Goal: Transaction & Acquisition: Book appointment/travel/reservation

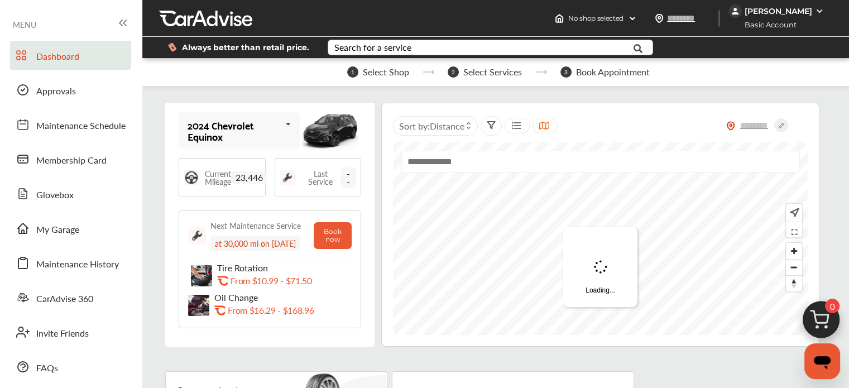
click at [387, 44] on div "Search for a service" at bounding box center [373, 47] width 77 height 9
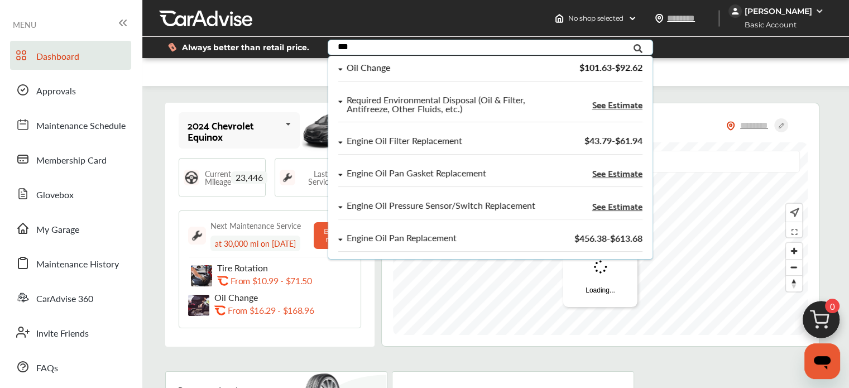
type input "***"
click at [389, 66] on div "Oil Change" at bounding box center [444, 67] width 213 height 9
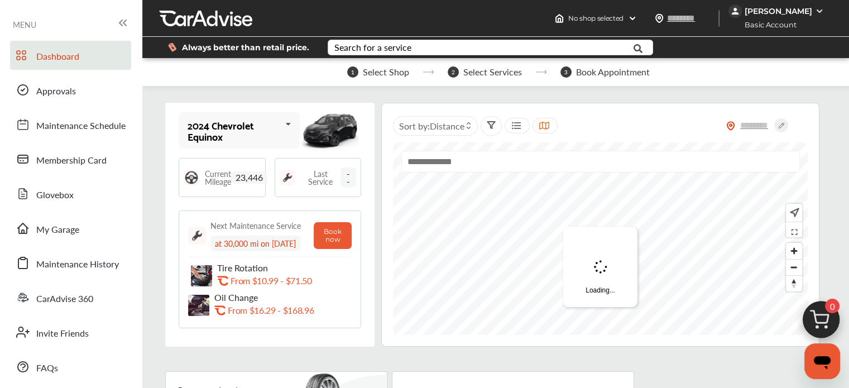
click at [254, 64] on div "Always better than retail price. Search for a service Search for... All Common …" at bounding box center [495, 47] width 673 height 39
click at [68, 227] on span "My Garage" at bounding box center [57, 230] width 43 height 15
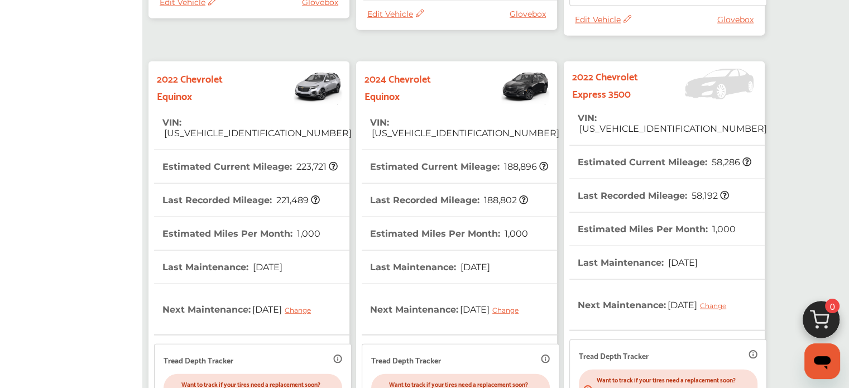
scroll to position [2640, 0]
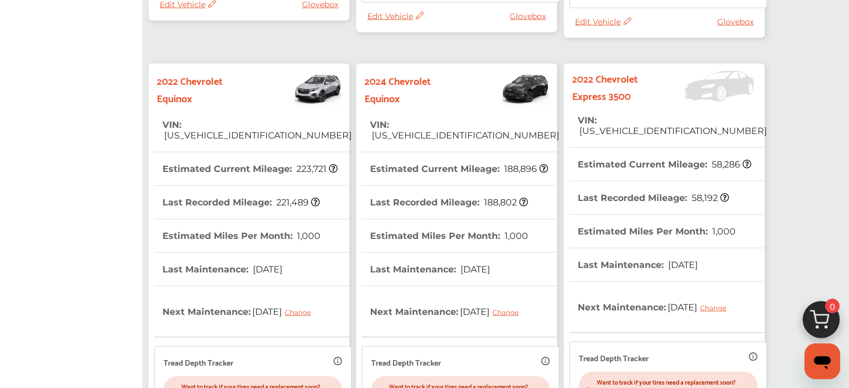
click at [500, 79] on img at bounding box center [508, 88] width 88 height 39
click at [521, 73] on img at bounding box center [508, 88] width 88 height 39
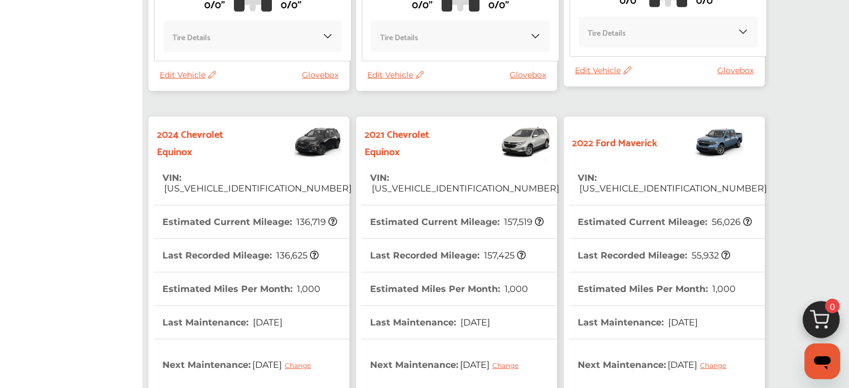
scroll to position [3265, 0]
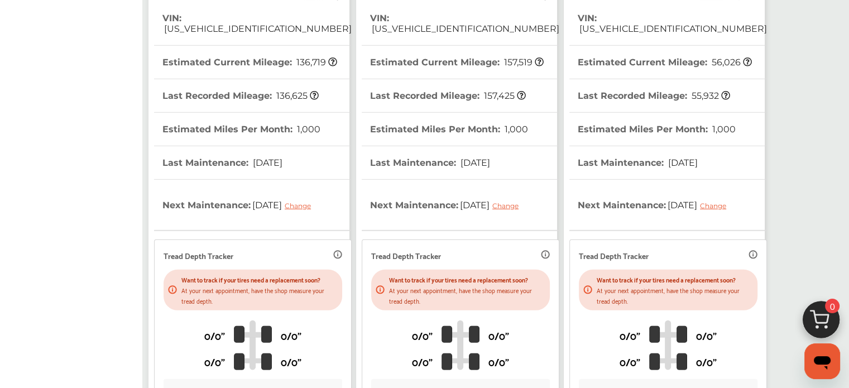
click at [457, 205] on th "Next Maintenance : [DATE] Change" at bounding box center [448, 205] width 157 height 50
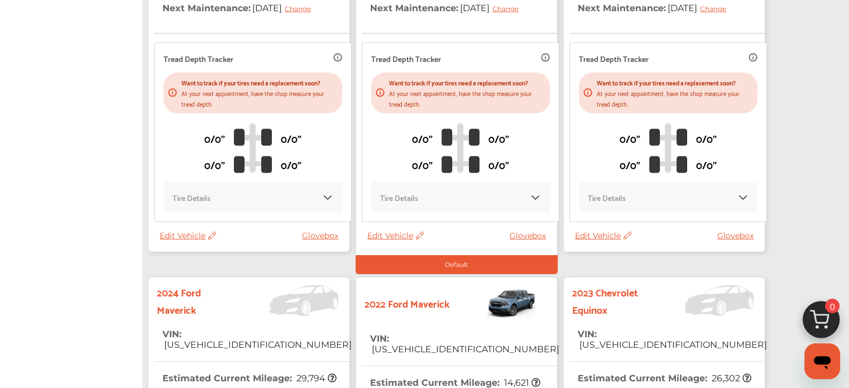
scroll to position [3462, 0]
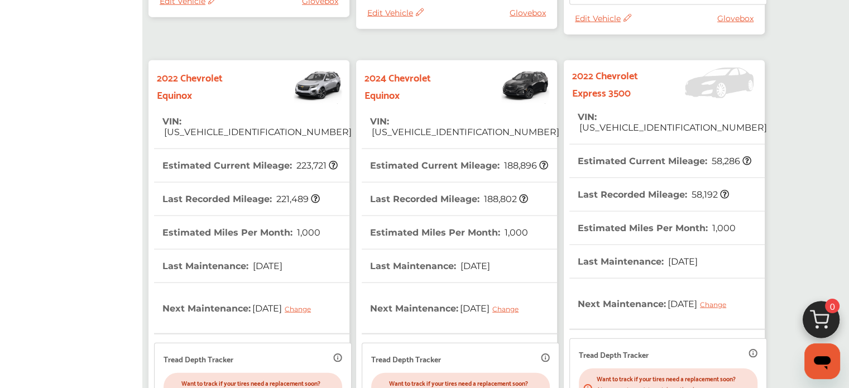
scroll to position [2643, 0]
click at [531, 77] on img at bounding box center [508, 85] width 88 height 39
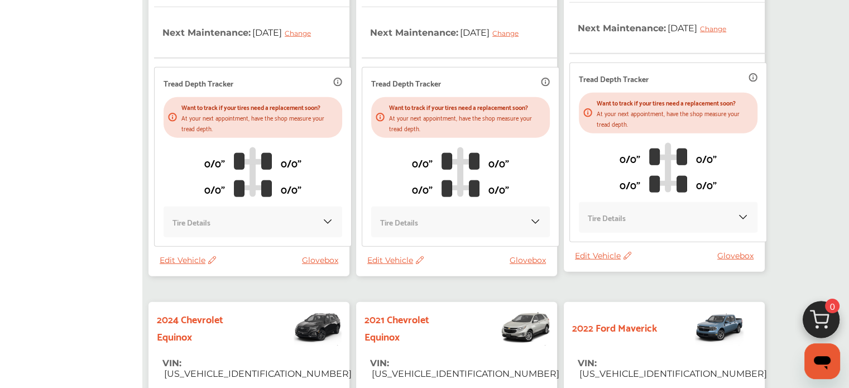
scroll to position [2921, 0]
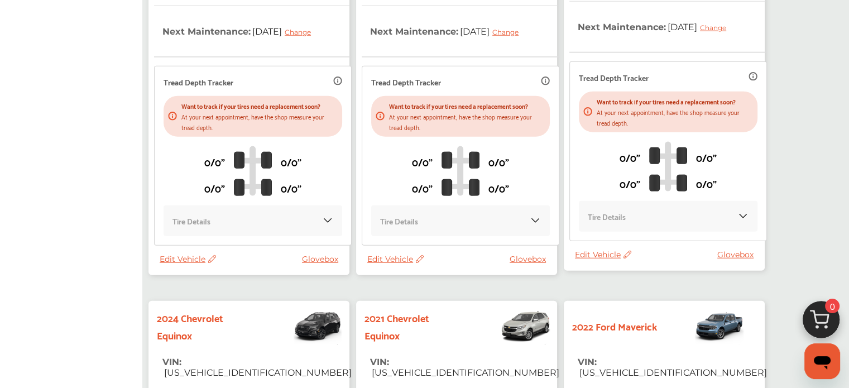
click at [522, 254] on link "Glovebox" at bounding box center [531, 259] width 42 height 10
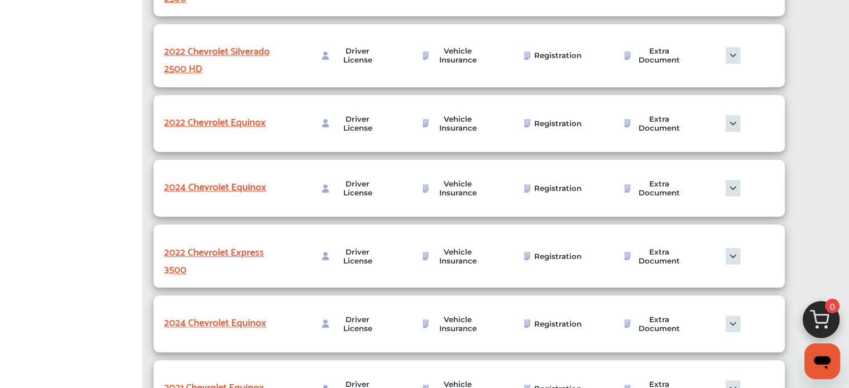
scroll to position [1054, 0]
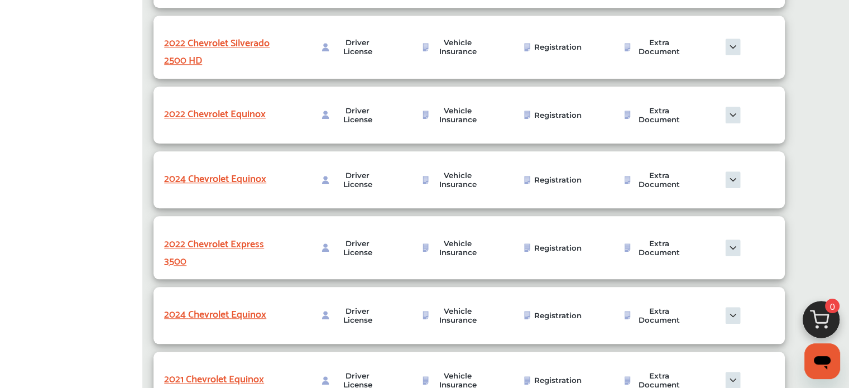
click at [728, 186] on img at bounding box center [733, 179] width 56 height 17
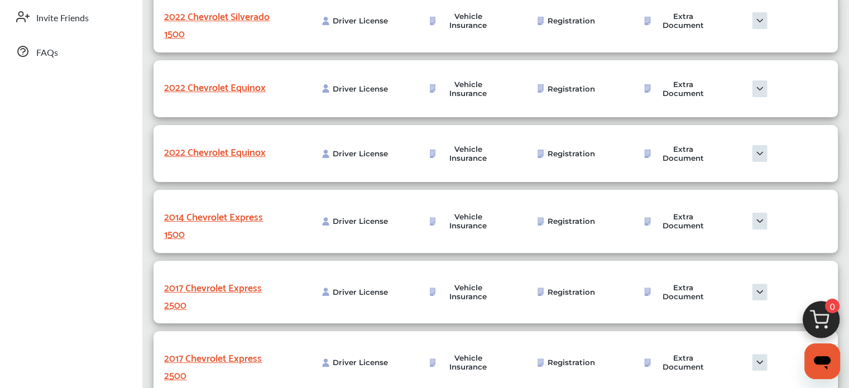
scroll to position [0, 0]
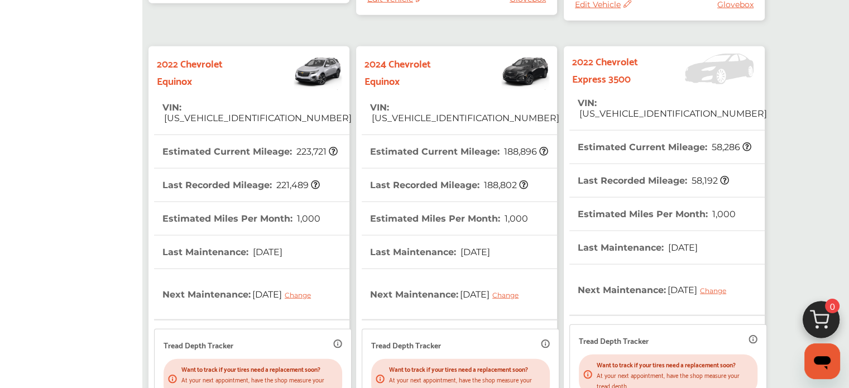
scroll to position [2657, 0]
click at [480, 104] on th "VIN : [US_VEHICLE_IDENTIFICATION_NUMBER]" at bounding box center [464, 114] width 189 height 44
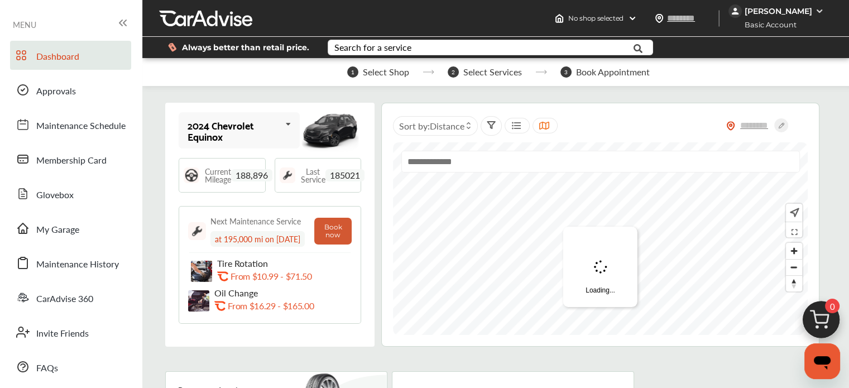
click at [341, 232] on button "Book now" at bounding box center [332, 231] width 37 height 27
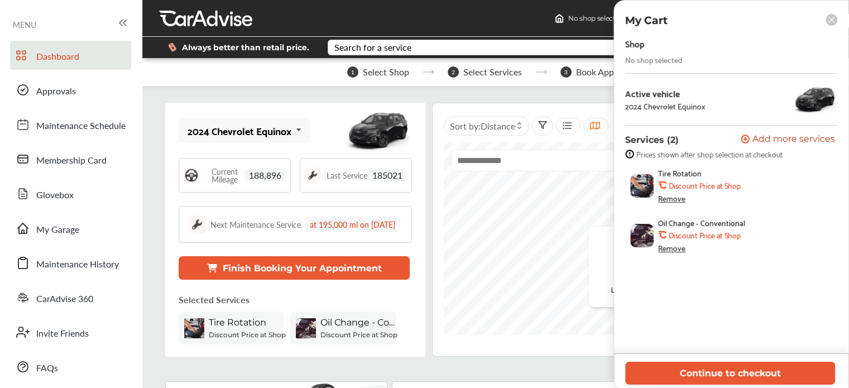
click at [642, 182] on img at bounding box center [641, 185] width 23 height 23
click at [677, 202] on div "Remove" at bounding box center [671, 198] width 27 height 9
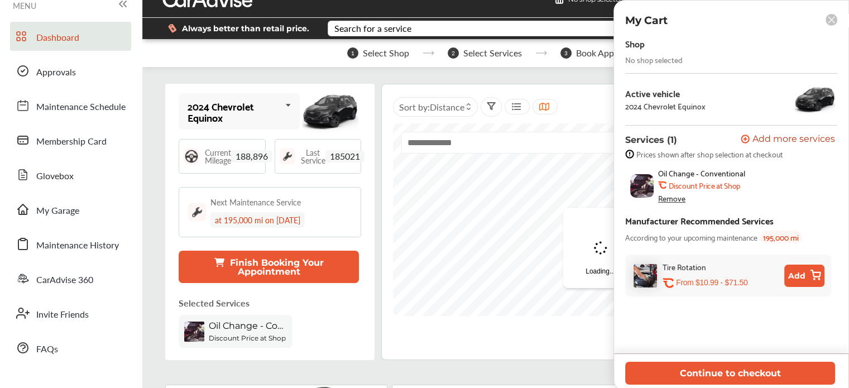
scroll to position [18, 0]
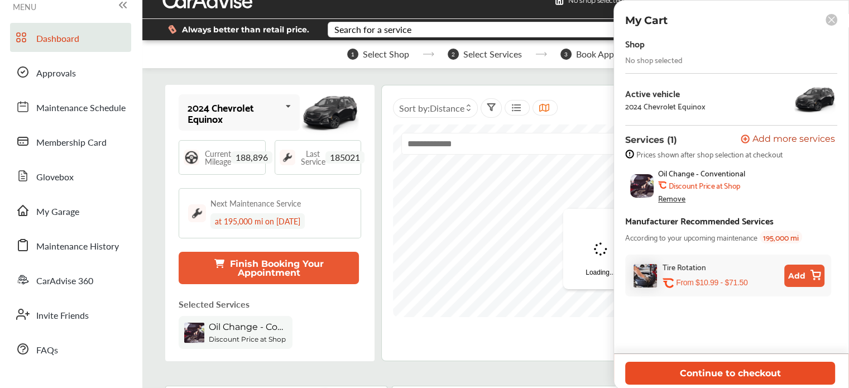
click at [720, 371] on button "Continue to checkout" at bounding box center [730, 373] width 210 height 23
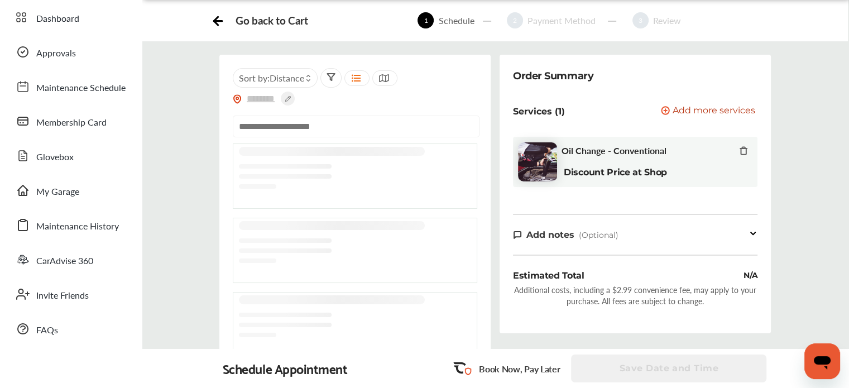
scroll to position [36, 0]
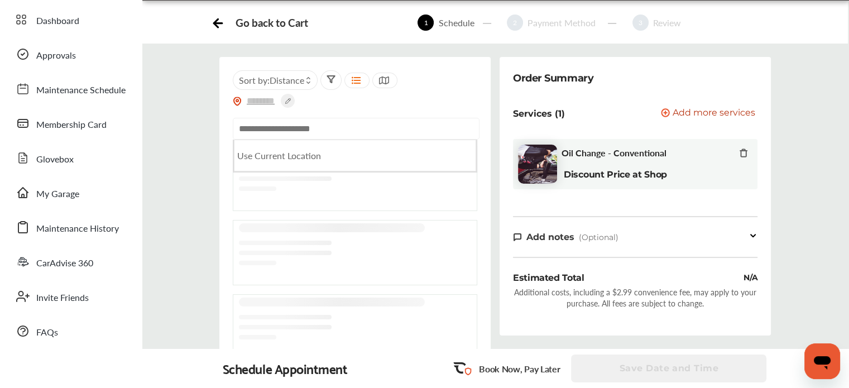
click at [307, 125] on input "text" at bounding box center [356, 129] width 247 height 22
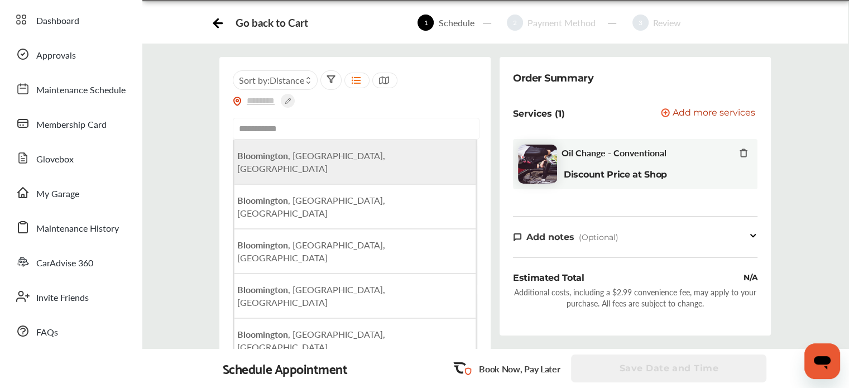
click at [290, 151] on span "[GEOGRAPHIC_DATA] , [GEOGRAPHIC_DATA], [GEOGRAPHIC_DATA]" at bounding box center [311, 162] width 148 height 26
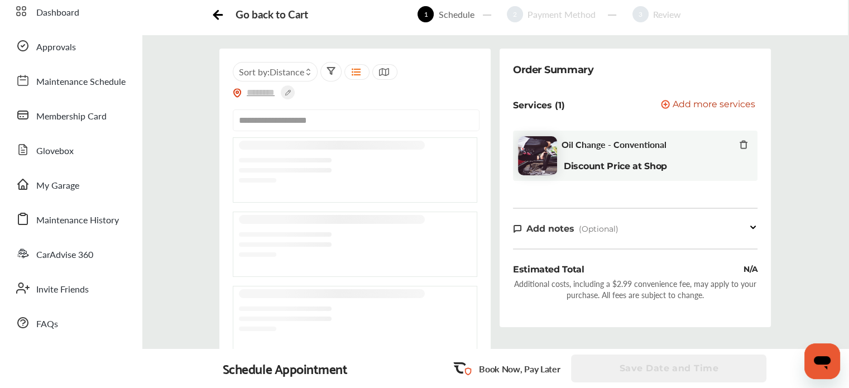
scroll to position [0, 0]
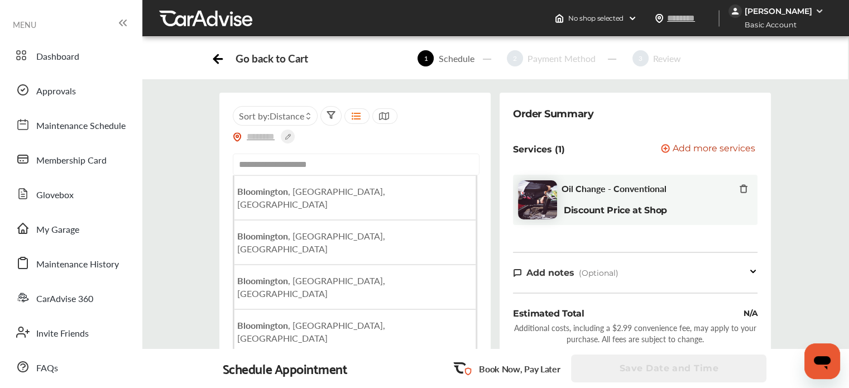
click at [353, 170] on input "**********" at bounding box center [356, 165] width 247 height 22
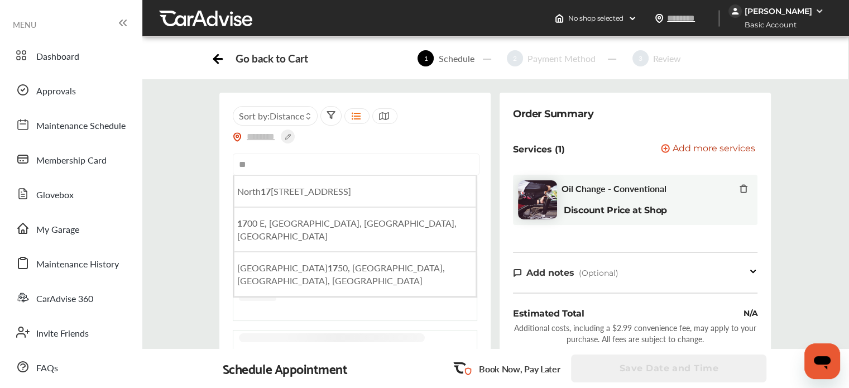
type input "*"
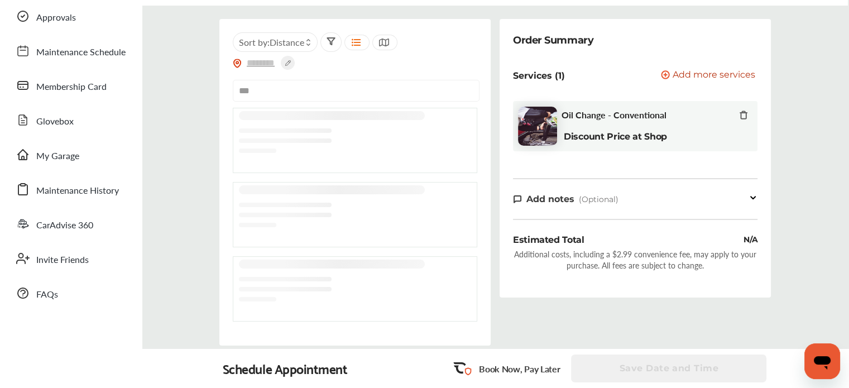
scroll to position [74, 0]
type input "***"
click at [743, 112] on icon at bounding box center [743, 114] width 5 height 7
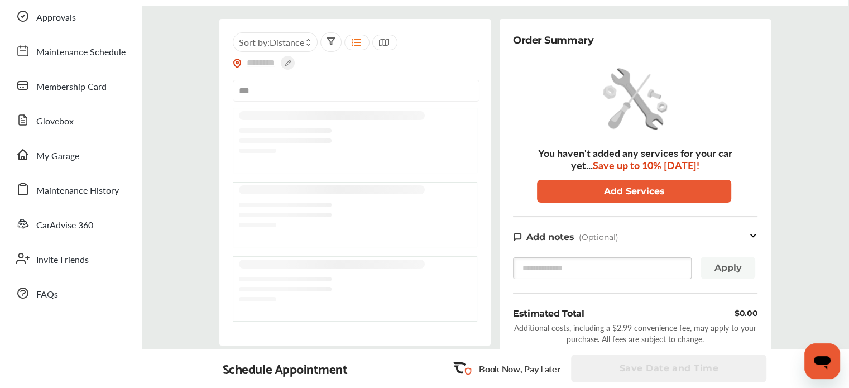
scroll to position [0, 0]
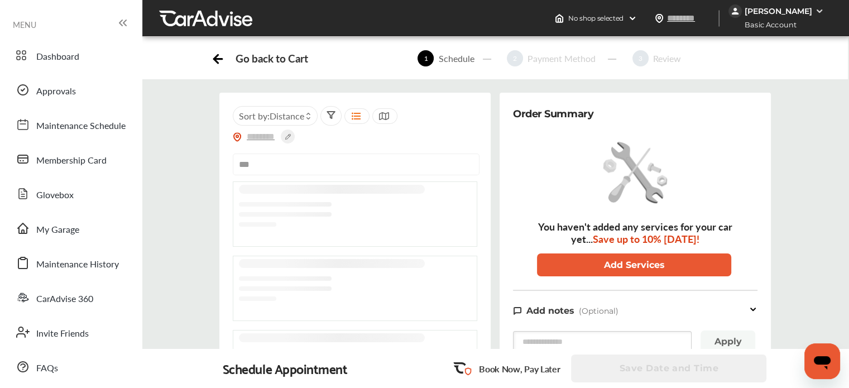
click at [216, 57] on icon at bounding box center [216, 59] width 4 height 8
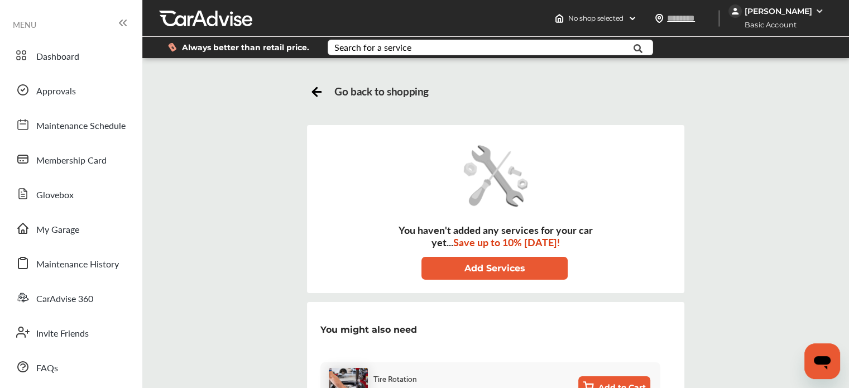
click at [222, 69] on div "Go back to shopping You haven't added any services for your car yet... Save up …" at bounding box center [495, 307] width 701 height 483
click at [313, 91] on icon at bounding box center [315, 92] width 4 height 8
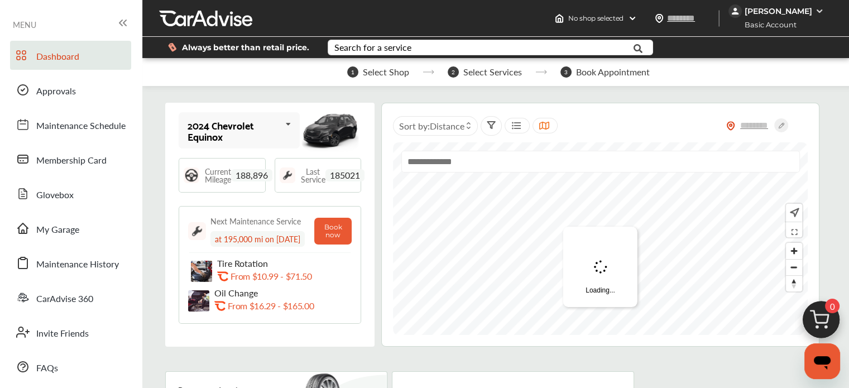
click at [284, 125] on icon at bounding box center [288, 124] width 19 height 24
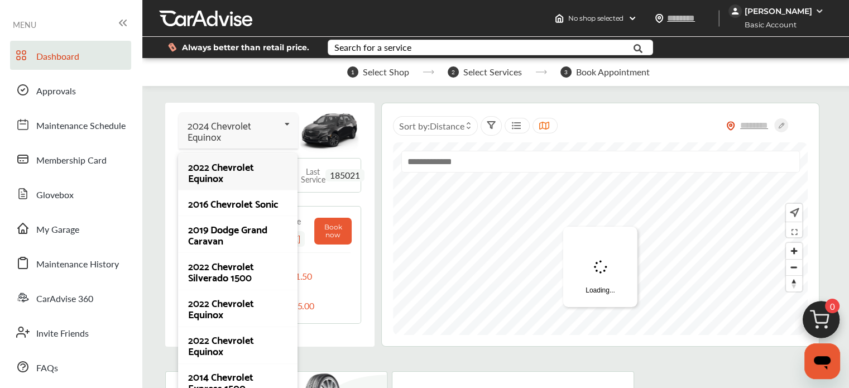
click at [284, 125] on icon at bounding box center [287, 124] width 19 height 24
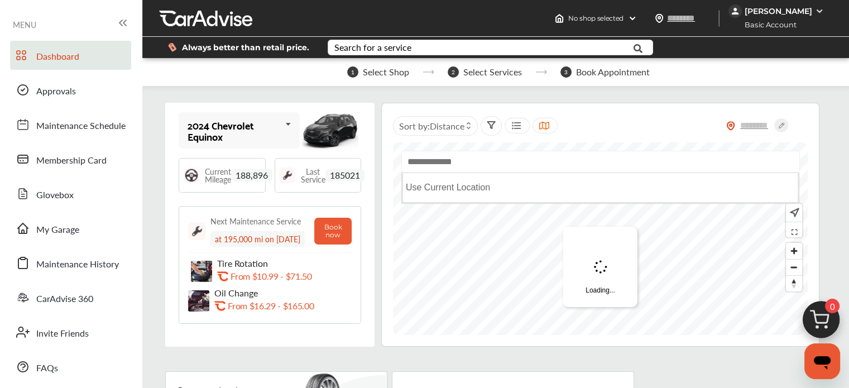
click at [442, 169] on input "text" at bounding box center [601, 162] width 399 height 22
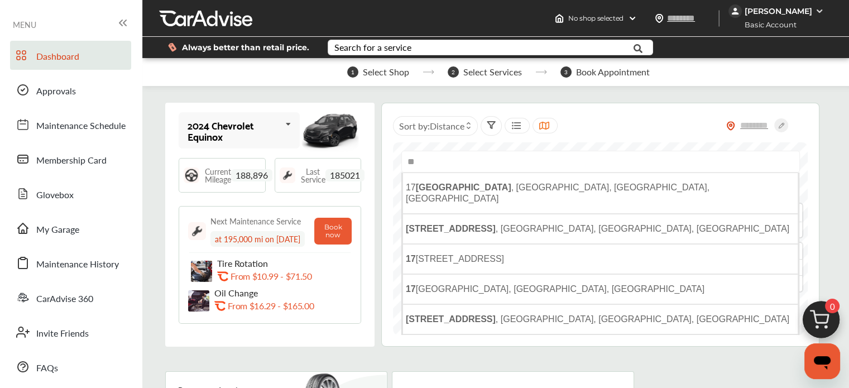
type input "*"
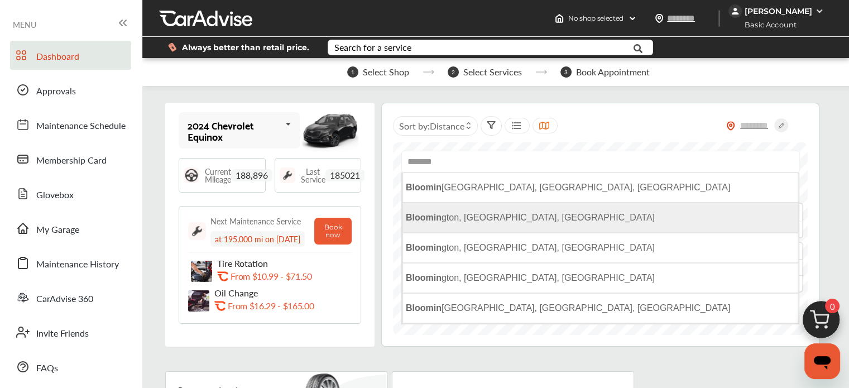
click at [476, 223] on li "Bloomin gton, [GEOGRAPHIC_DATA], [GEOGRAPHIC_DATA]" at bounding box center [601, 218] width 396 height 30
type input "**********"
